Goal: Task Accomplishment & Management: Complete application form

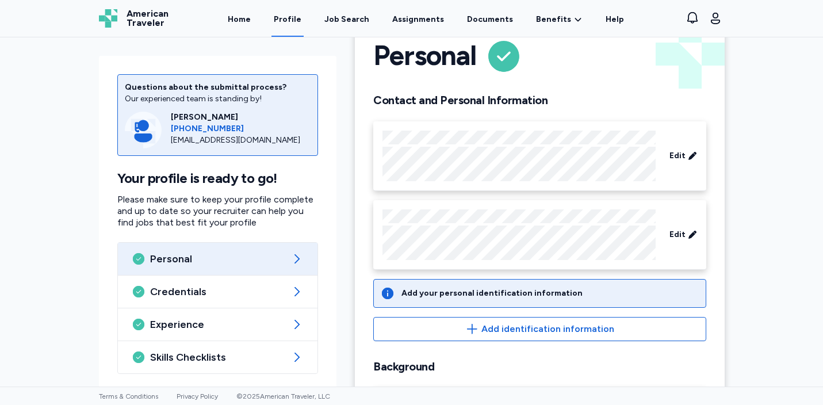
scroll to position [37, 0]
click at [429, 18] on link "Assignments" at bounding box center [418, 19] width 56 height 36
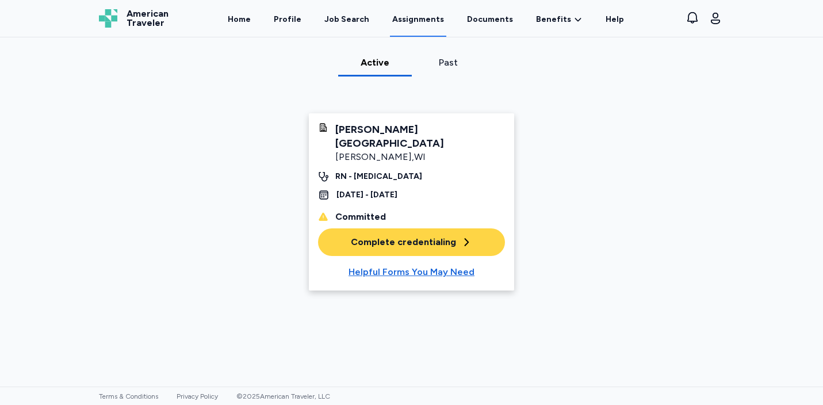
click at [399, 235] on div "Complete credentialing" at bounding box center [411, 242] width 121 height 14
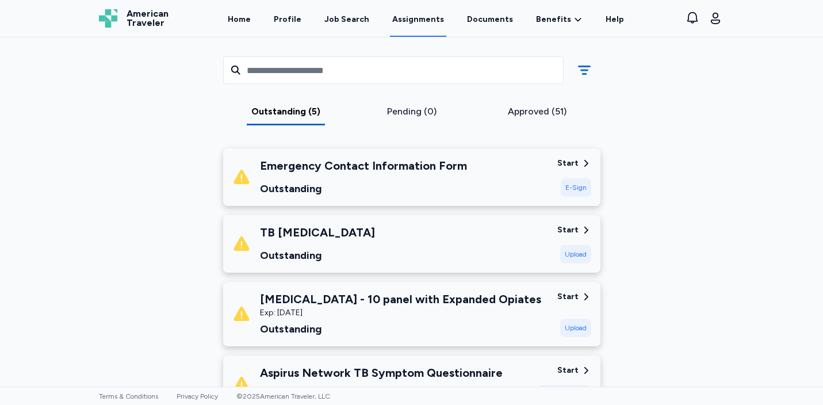
scroll to position [146, 0]
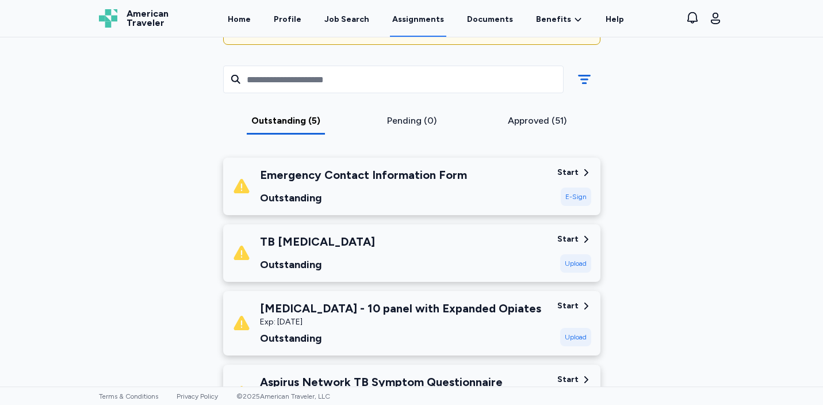
click at [414, 266] on div "TB [MEDICAL_DATA] Outstanding" at bounding box center [390, 253] width 316 height 39
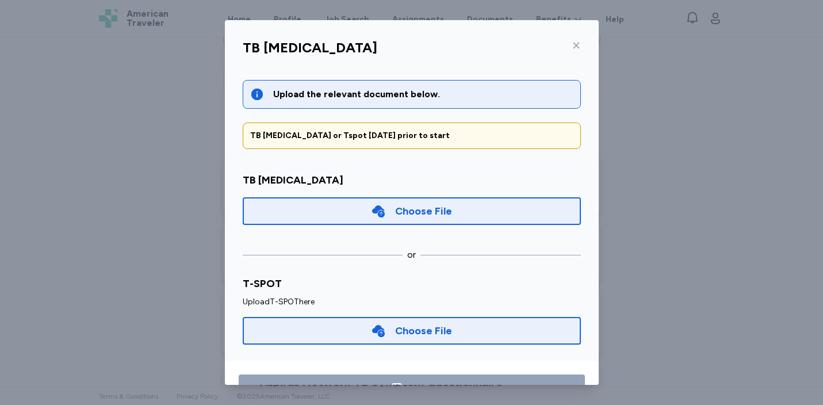
click at [574, 47] on icon at bounding box center [576, 45] width 9 height 9
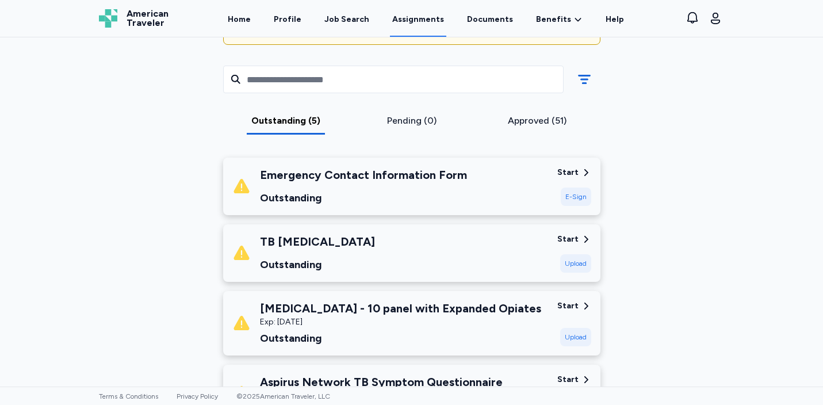
click at [460, 310] on div "[MEDICAL_DATA] - 10 panel with Expanded Opiates" at bounding box center [400, 308] width 281 height 16
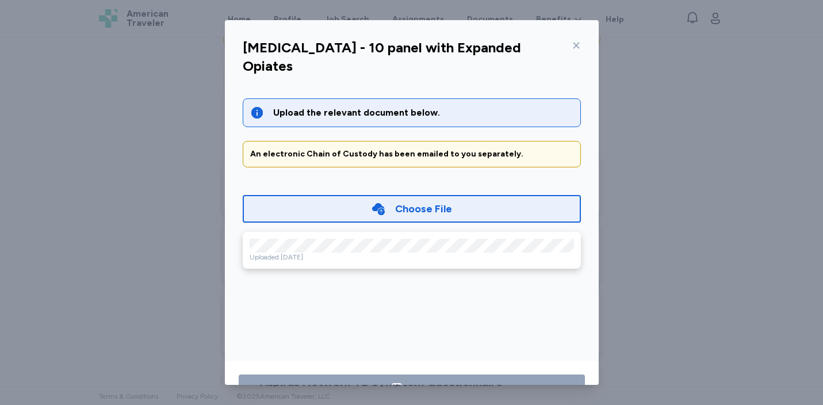
click at [577, 45] on icon at bounding box center [576, 46] width 6 height 6
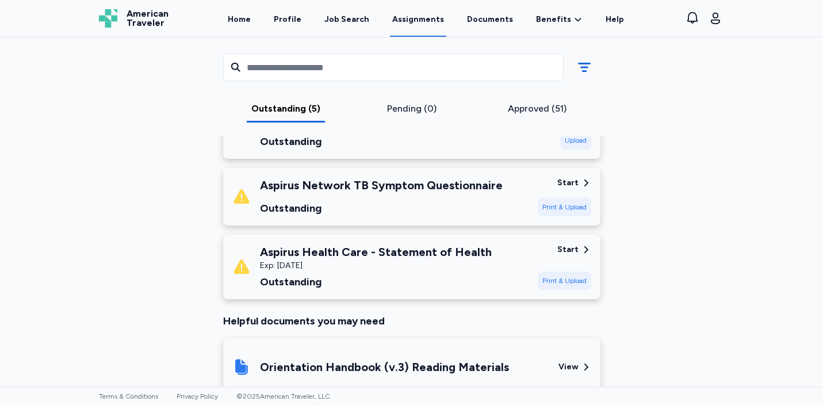
scroll to position [361, 0]
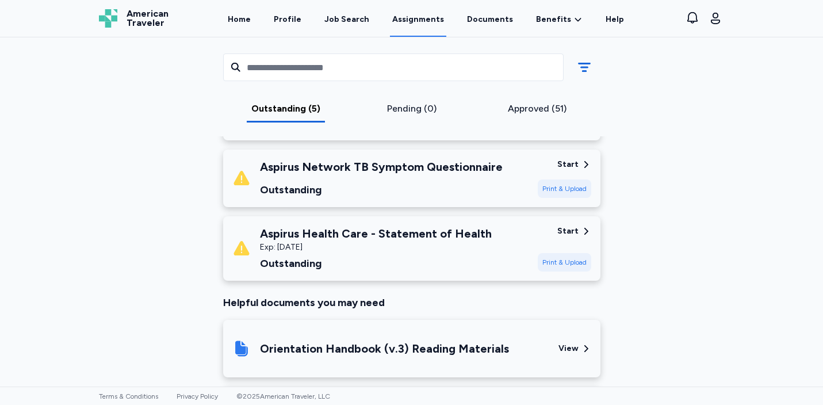
click at [472, 182] on div "Outstanding" at bounding box center [381, 190] width 243 height 16
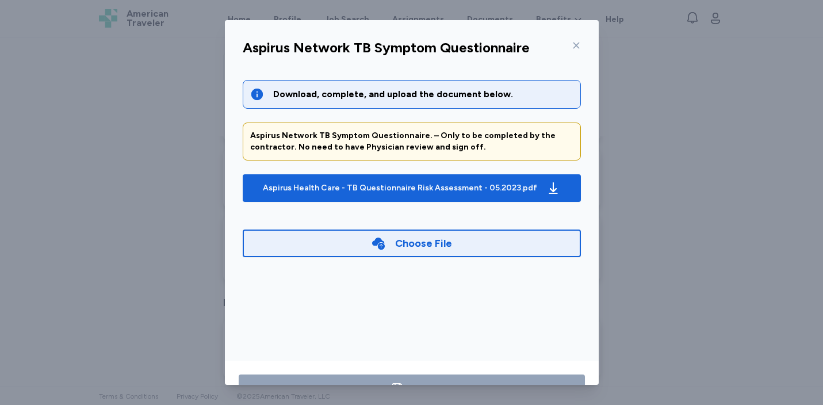
click at [579, 45] on icon at bounding box center [576, 45] width 9 height 9
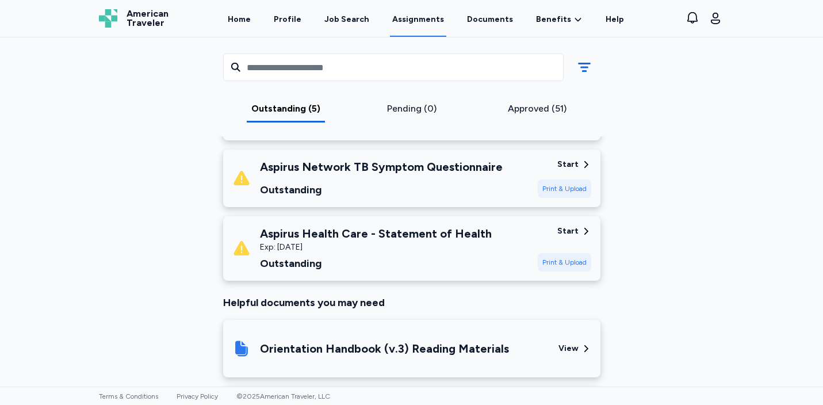
click at [458, 251] on div "Exp: [DATE]" at bounding box center [376, 248] width 232 height 12
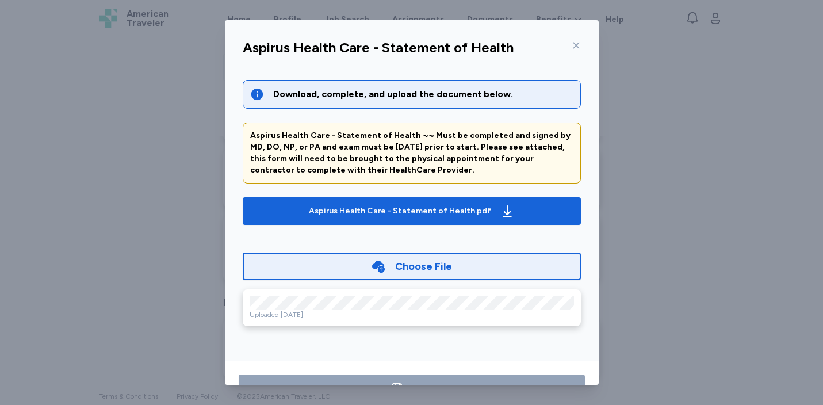
click at [578, 47] on icon at bounding box center [576, 45] width 9 height 9
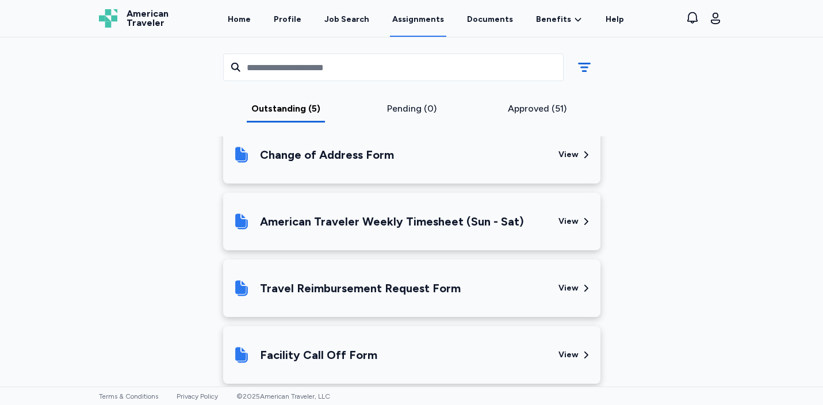
scroll to position [846, 0]
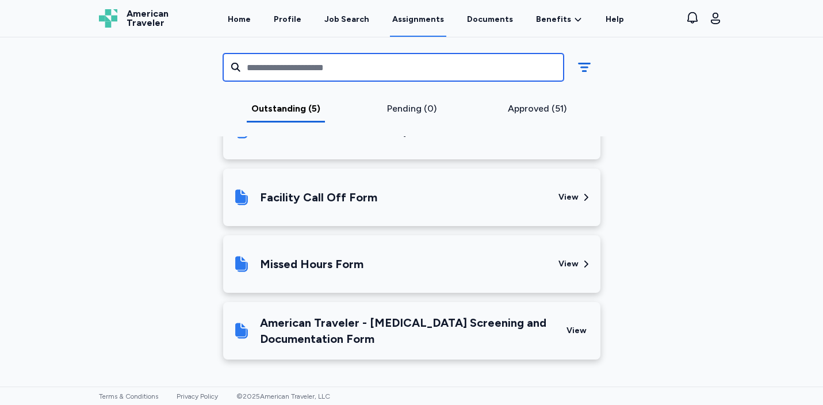
click at [358, 70] on input "text" at bounding box center [393, 68] width 341 height 28
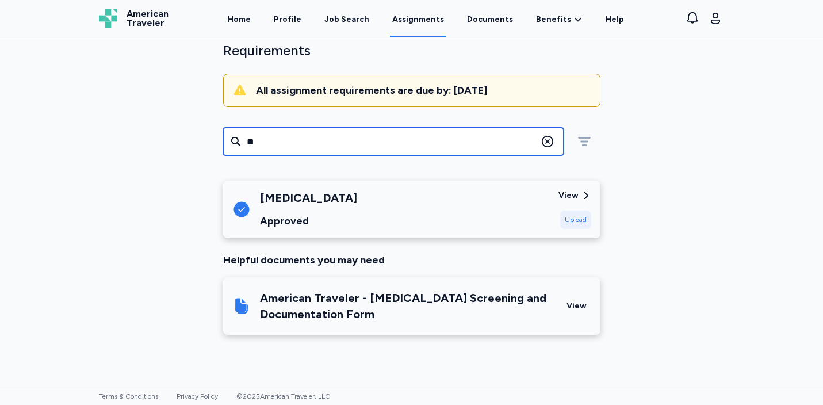
scroll to position [59, 0]
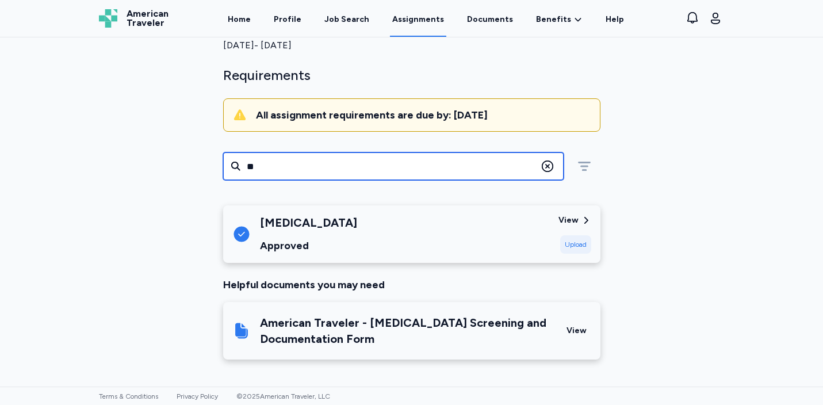
type input "*"
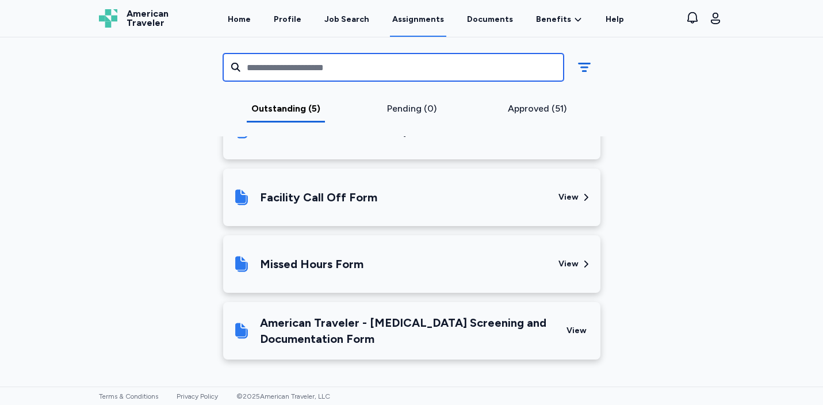
type input "*"
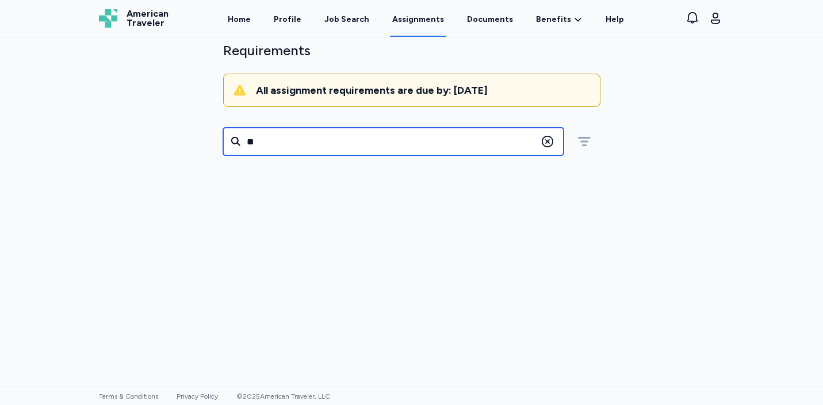
type input "*"
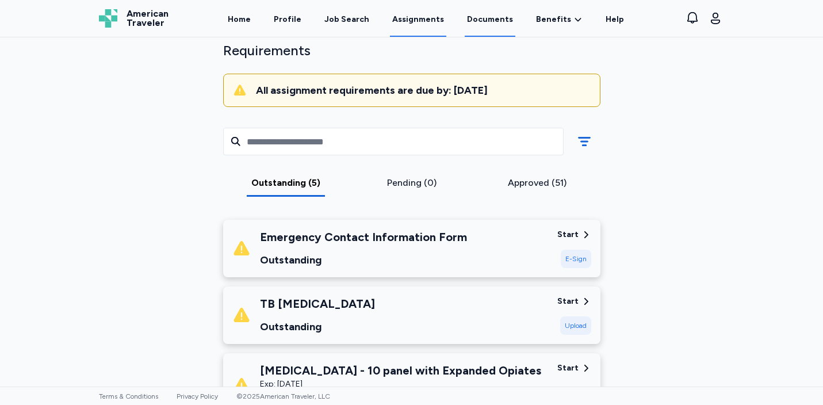
click at [494, 16] on link "Documents" at bounding box center [490, 19] width 51 height 36
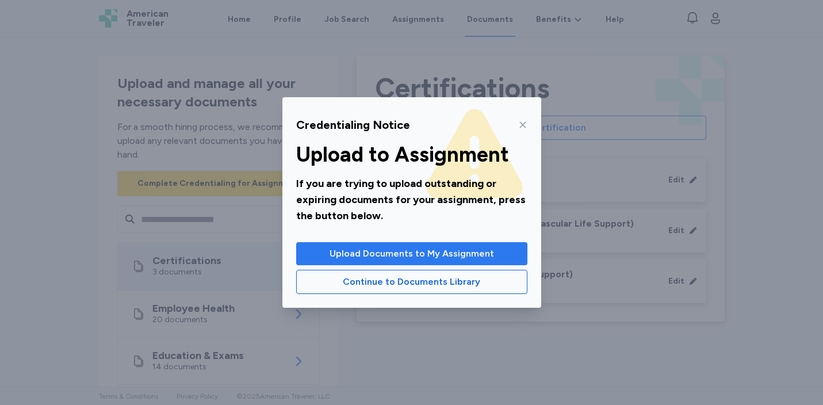
click at [459, 251] on span "Upload Documents to My Assignment" at bounding box center [412, 254] width 165 height 14
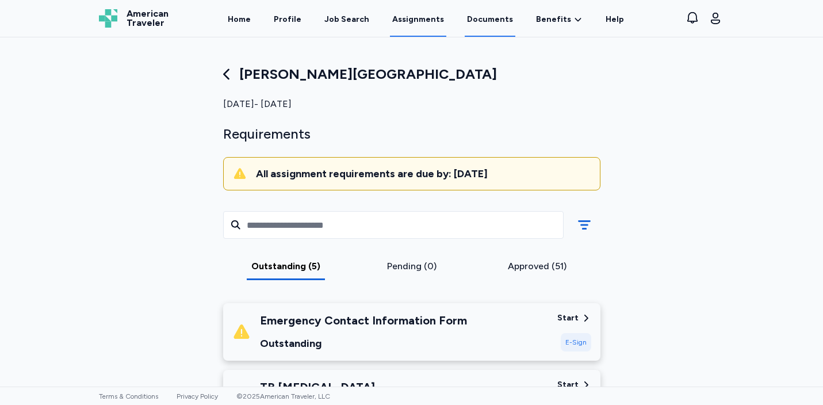
click at [486, 21] on link "Documents" at bounding box center [490, 19] width 51 height 36
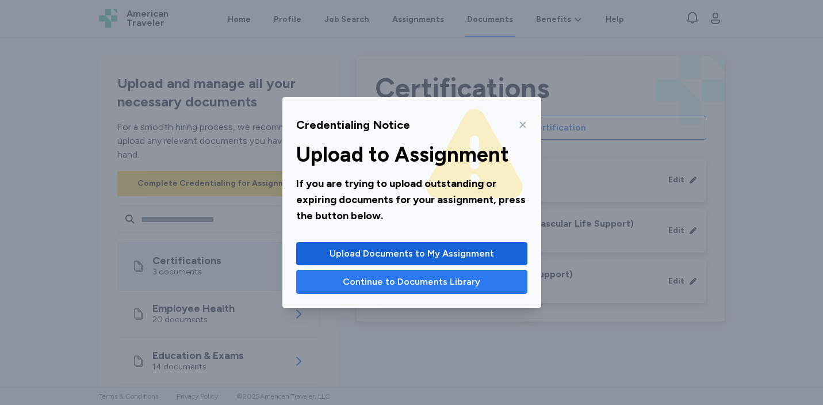
click at [459, 278] on span "Continue to Documents Library" at bounding box center [412, 282] width 138 height 14
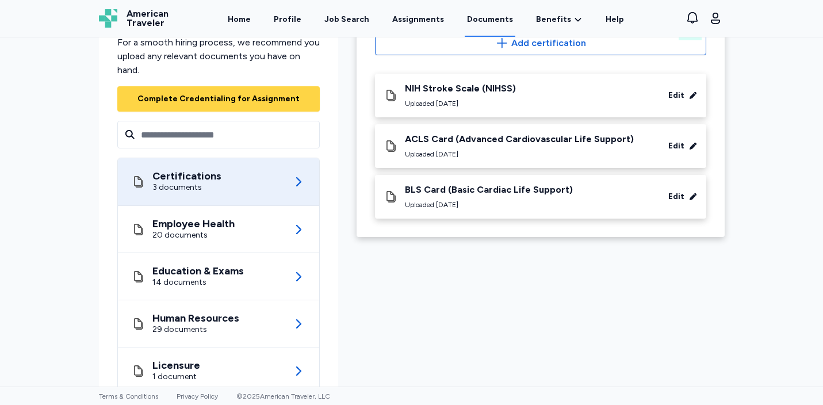
scroll to position [120, 0]
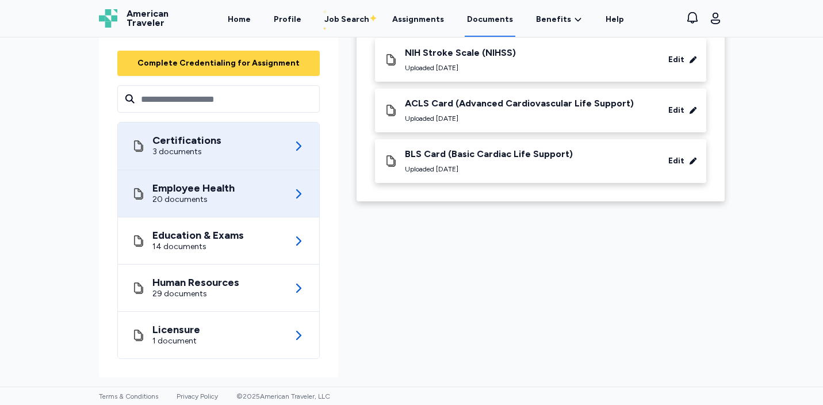
click at [274, 209] on div "Employee Health 20 documents" at bounding box center [219, 193] width 174 height 47
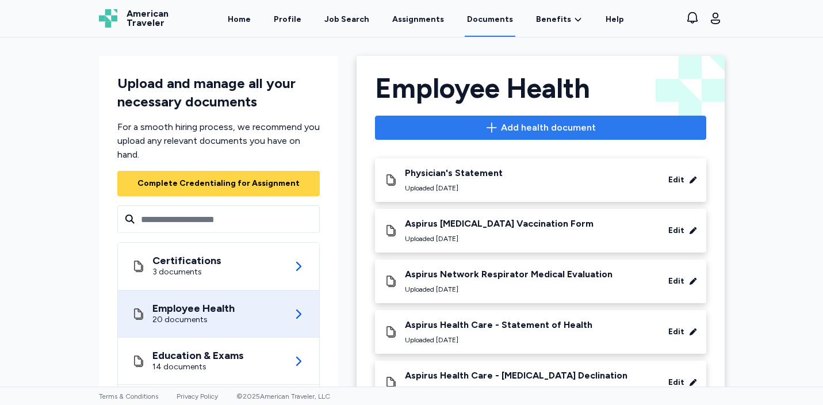
click at [586, 130] on span "Add health document" at bounding box center [548, 128] width 95 height 14
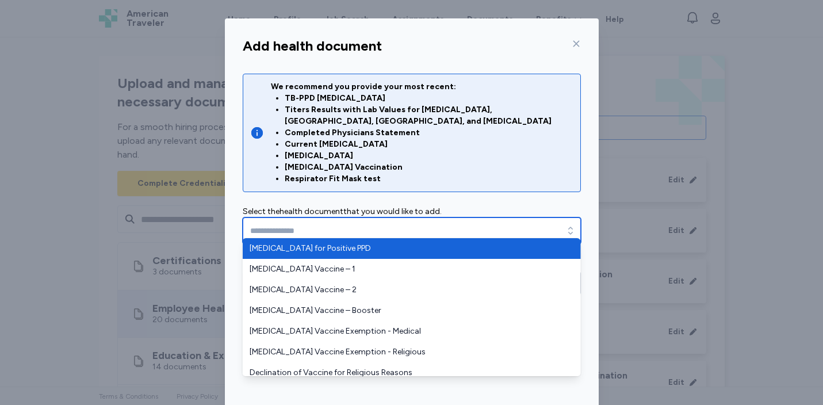
click at [358, 217] on input "text" at bounding box center [412, 230] width 338 height 26
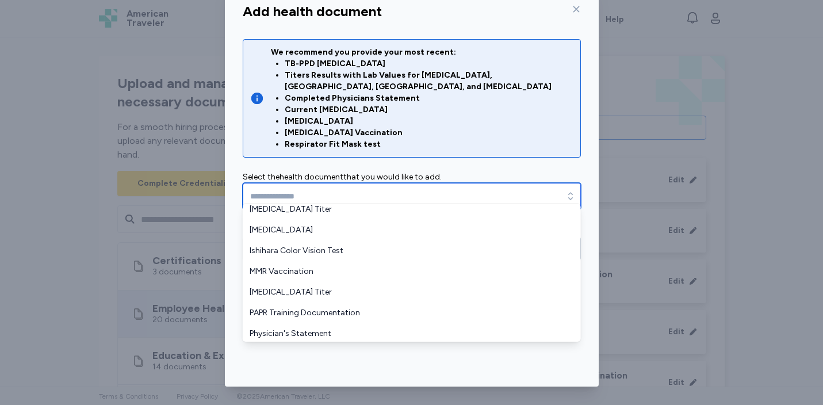
scroll to position [232, 0]
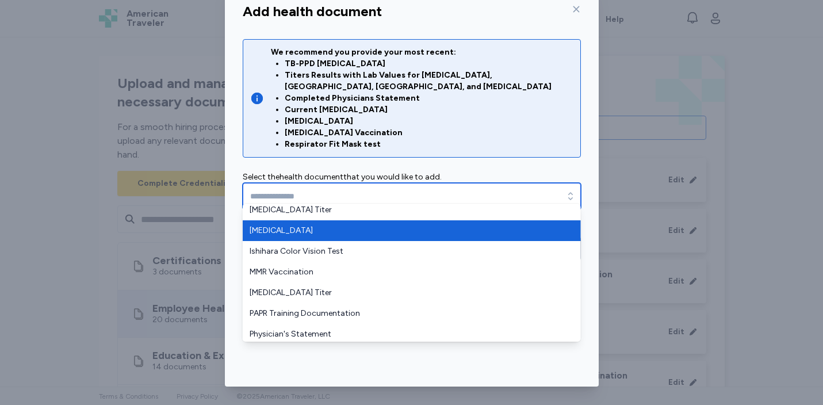
type input "**********"
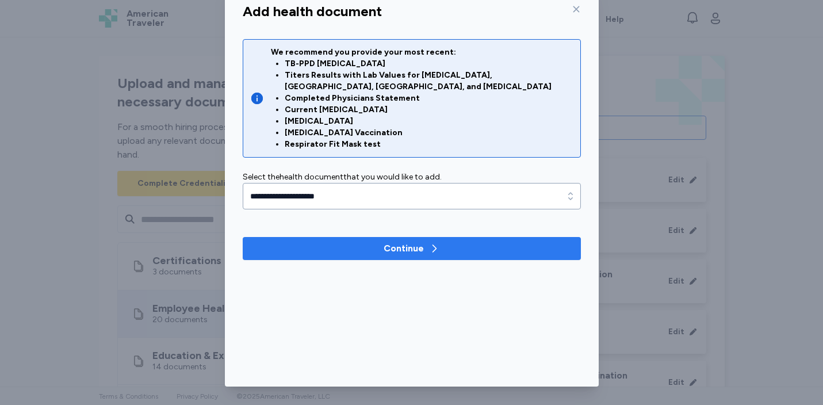
click at [372, 242] on span "Continue" at bounding box center [412, 249] width 320 height 14
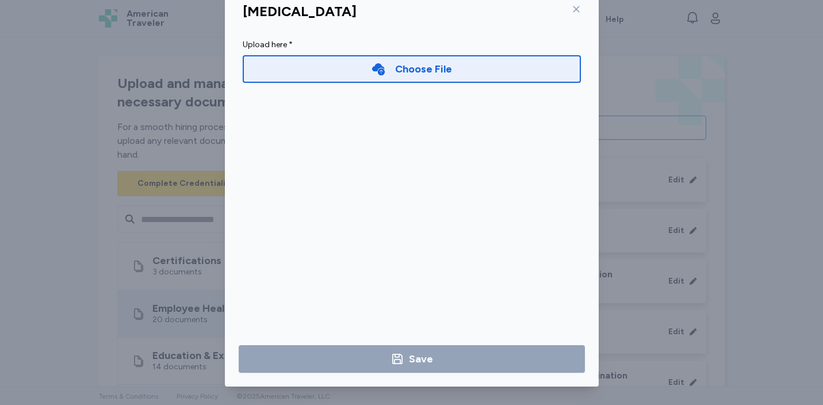
click at [441, 68] on div "Choose File" at bounding box center [423, 69] width 57 height 16
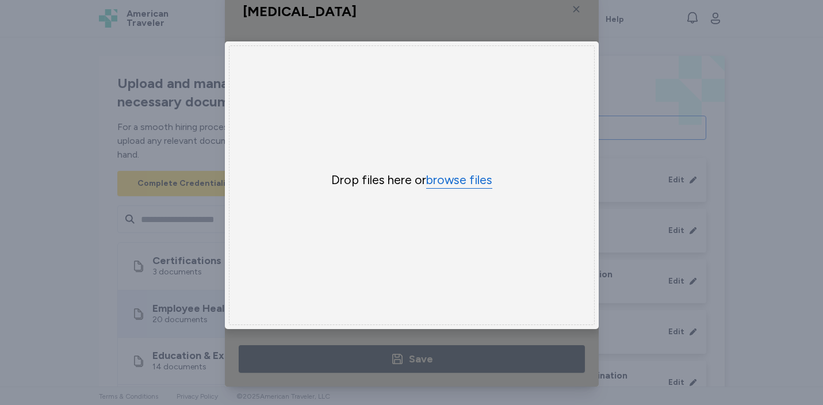
click at [471, 180] on button "browse files" at bounding box center [459, 180] width 66 height 17
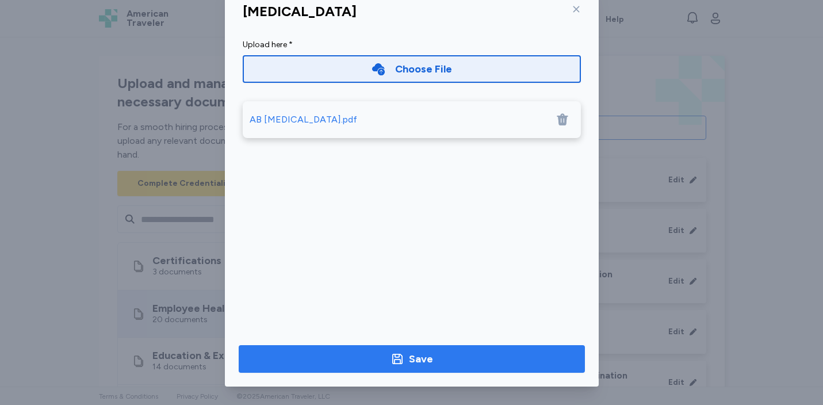
click at [425, 362] on div "Save" at bounding box center [421, 359] width 24 height 16
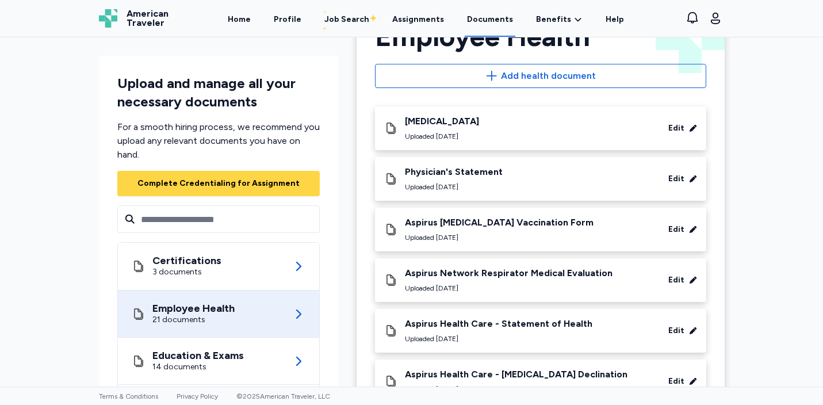
scroll to position [50, 0]
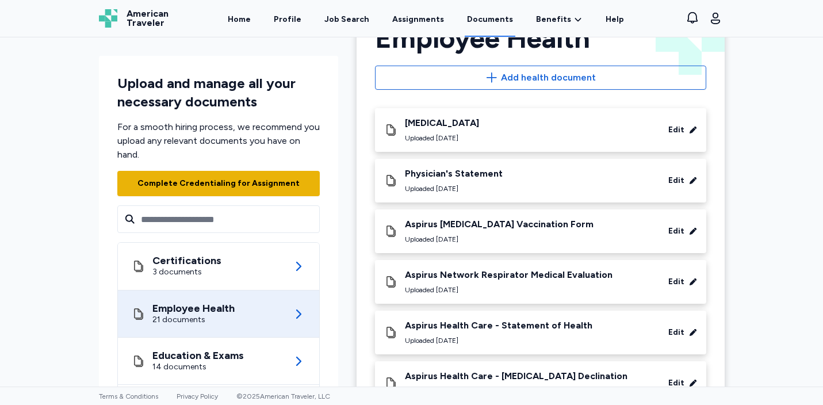
click at [301, 186] on span "Complete Credentialing for Assignment" at bounding box center [219, 183] width 184 height 16
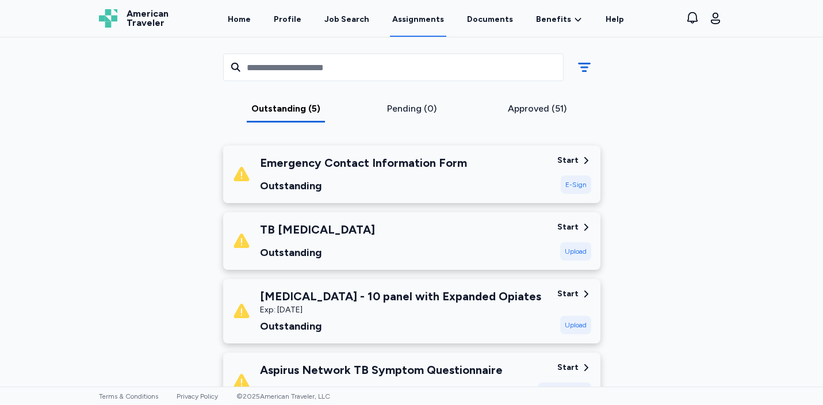
scroll to position [156, 0]
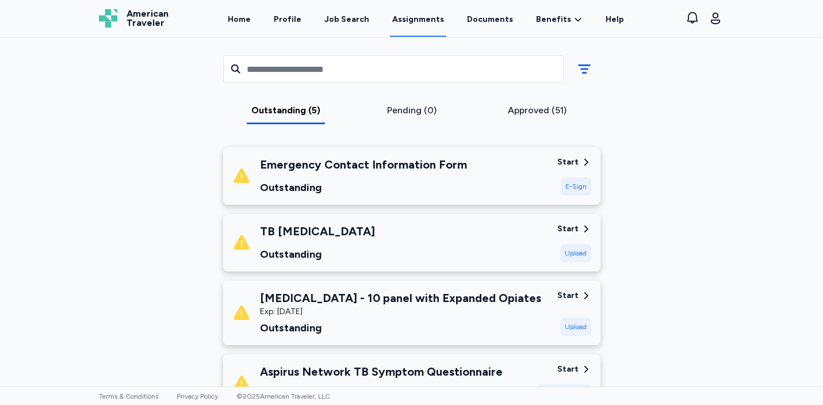
click at [410, 320] on div "Outstanding" at bounding box center [400, 328] width 281 height 16
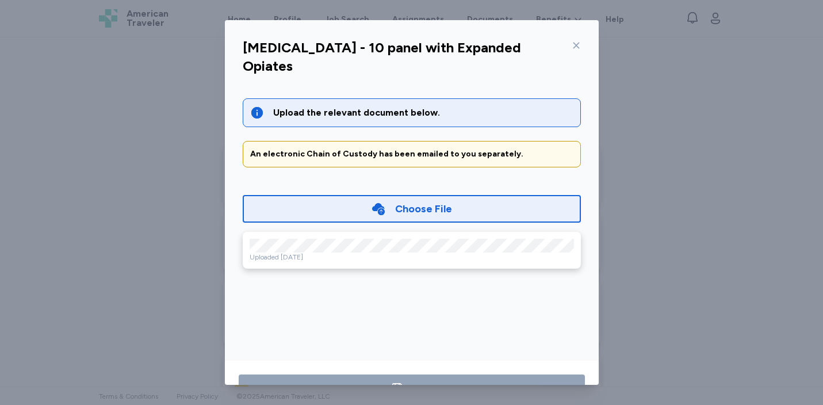
click at [581, 45] on icon at bounding box center [576, 45] width 9 height 9
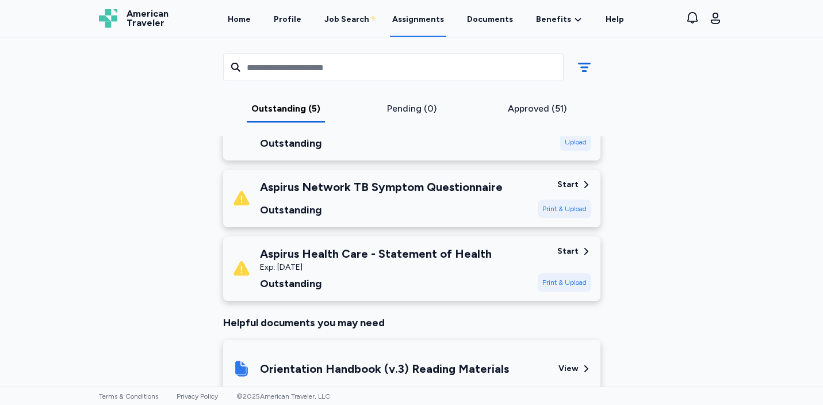
scroll to position [341, 0]
click at [399, 189] on div "Aspirus Network TB Symptom Questionnaire" at bounding box center [381, 187] width 243 height 16
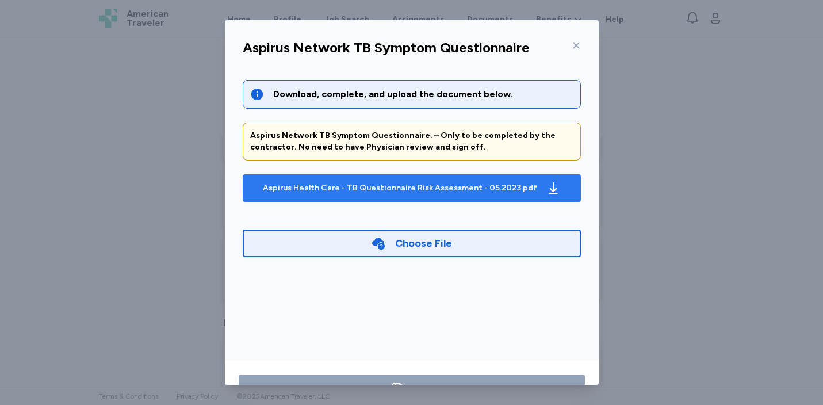
click at [464, 190] on div "Aspirus Health Care - TB Questionnaire Risk Assessment - 05.2023.pdf" at bounding box center [400, 188] width 274 height 12
